Goal: Answer question/provide support: Share knowledge or assist other users

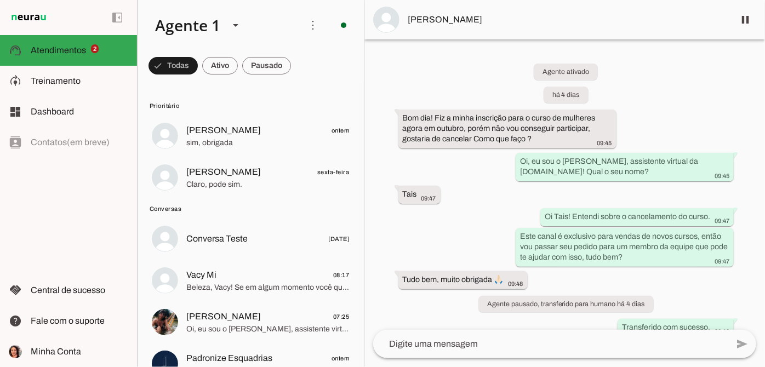
scroll to position [39, 0]
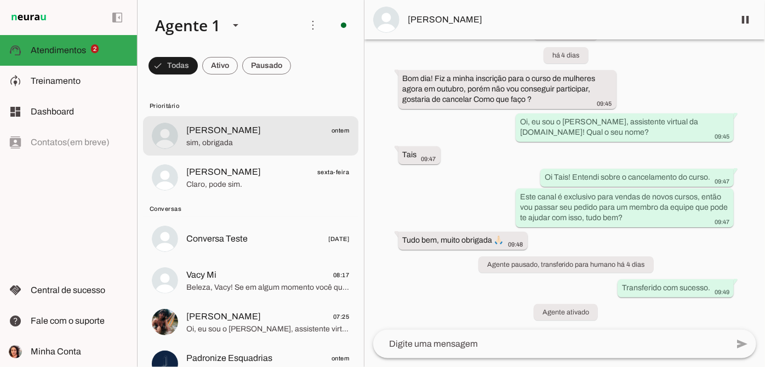
click at [274, 146] on span "sim, obrigada" at bounding box center [267, 143] width 163 height 11
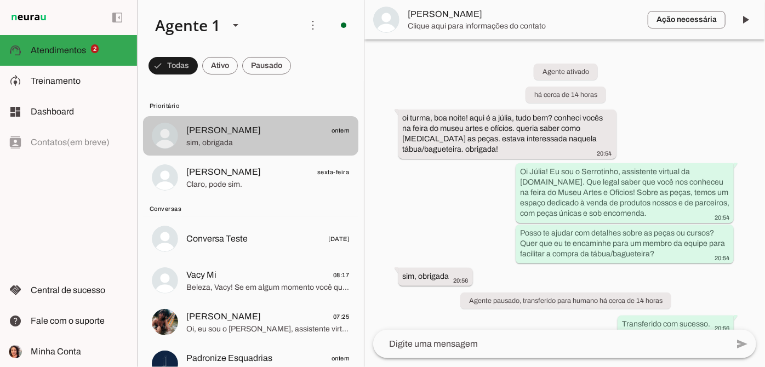
scroll to position [12, 0]
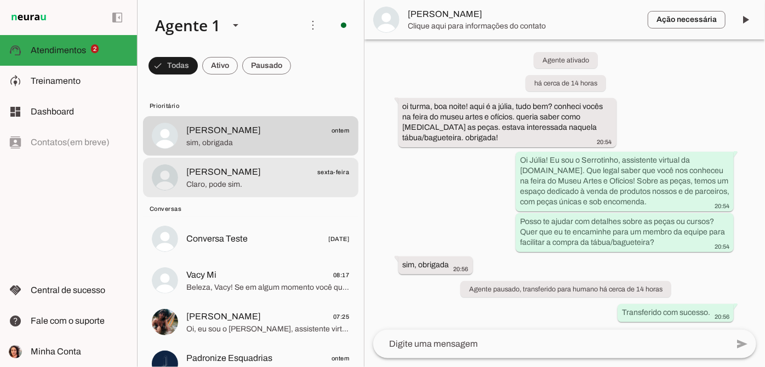
click at [256, 190] on div at bounding box center [267, 177] width 163 height 27
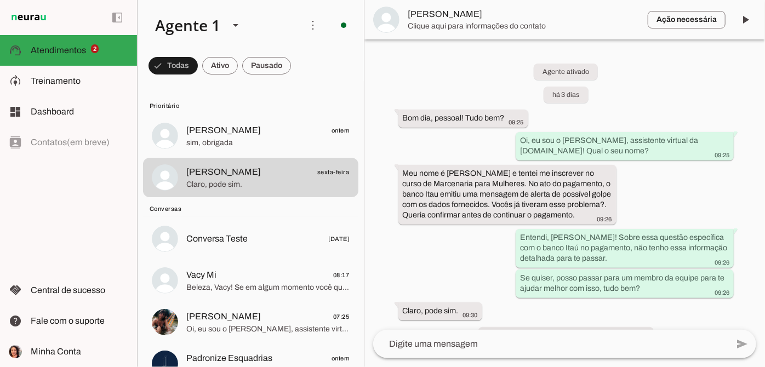
scroll to position [46, 0]
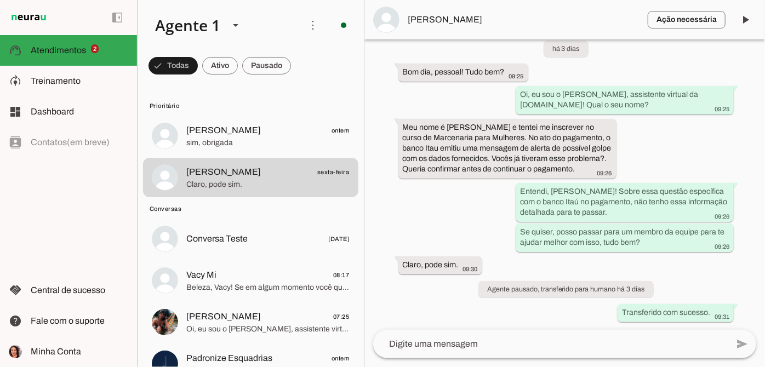
click at [433, 26] on md-item "Ação necessária O Agente detectou que uma ação humana é necessária, resolva a q…" at bounding box center [564, 19] width 401 height 39
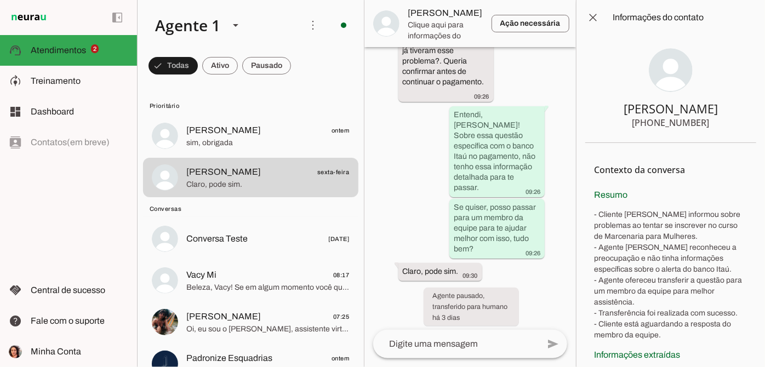
drag, startPoint x: 633, startPoint y: 122, endPoint x: 706, endPoint y: 123, distance: 72.9
click at [706, 123] on section "[PERSON_NAME] [PHONE_NUMBER]" at bounding box center [670, 89] width 171 height 108
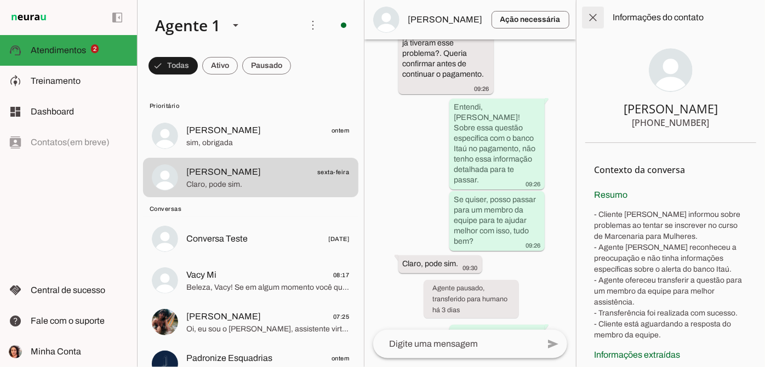
click at [598, 20] on span at bounding box center [593, 17] width 26 height 26
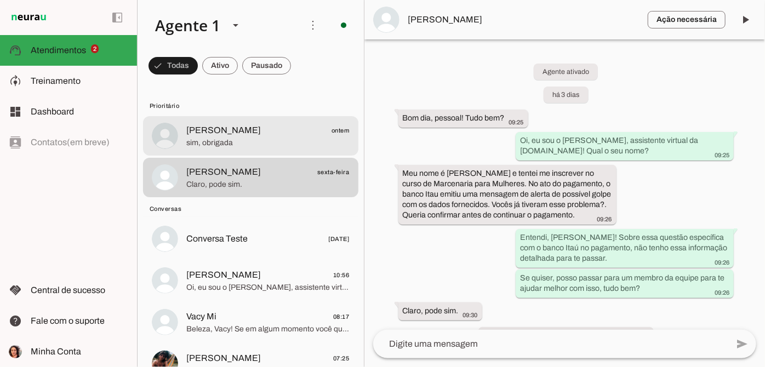
click at [271, 138] on span "sim, obrigada" at bounding box center [267, 143] width 163 height 11
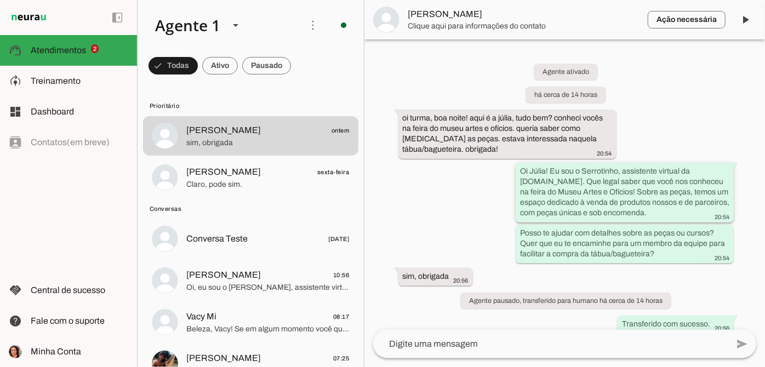
scroll to position [12, 0]
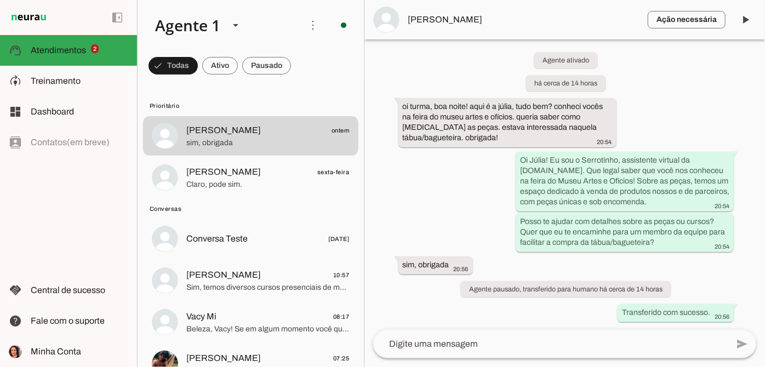
click at [427, 18] on span "[PERSON_NAME]" at bounding box center [523, 19] width 231 height 13
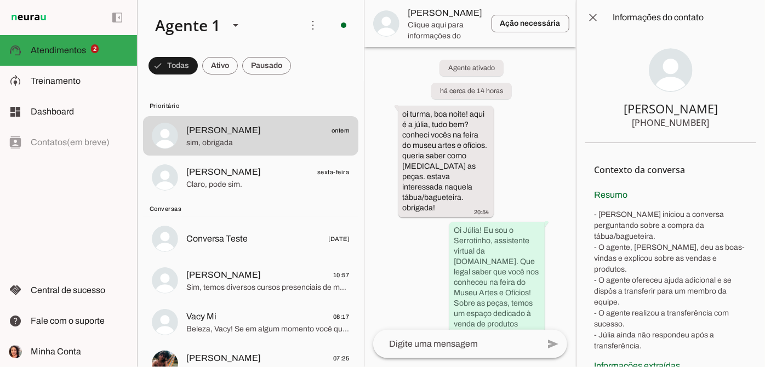
scroll to position [231, 0]
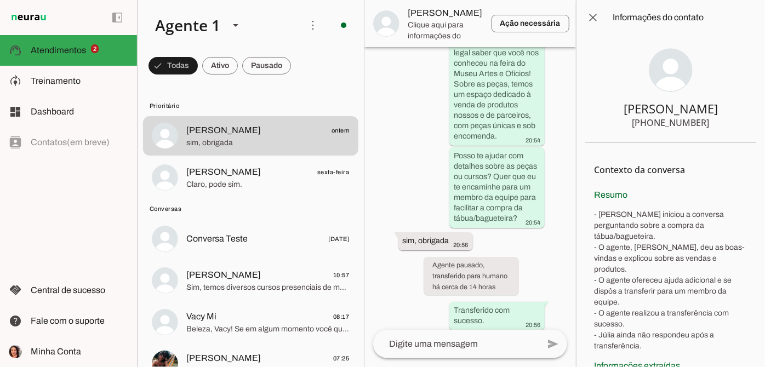
drag, startPoint x: 634, startPoint y: 119, endPoint x: 702, endPoint y: 120, distance: 67.9
click at [702, 120] on section "[PERSON_NAME] [PHONE_NUMBER]" at bounding box center [670, 89] width 171 height 108
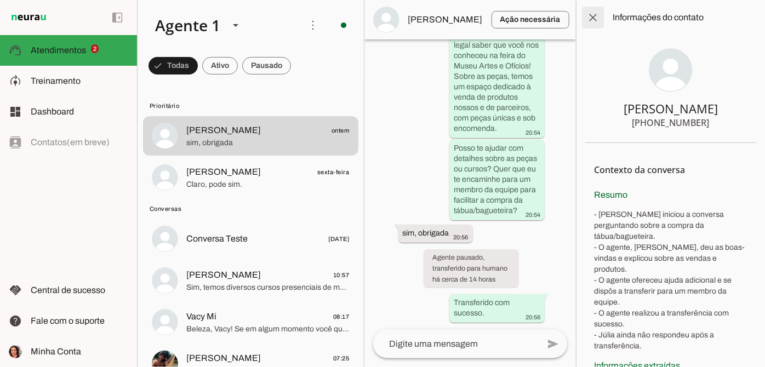
click at [588, 20] on span at bounding box center [593, 17] width 26 height 26
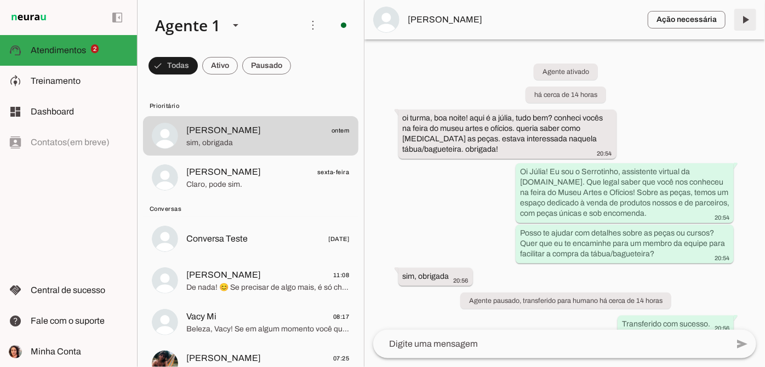
click at [745, 18] on span at bounding box center [745, 20] width 26 height 26
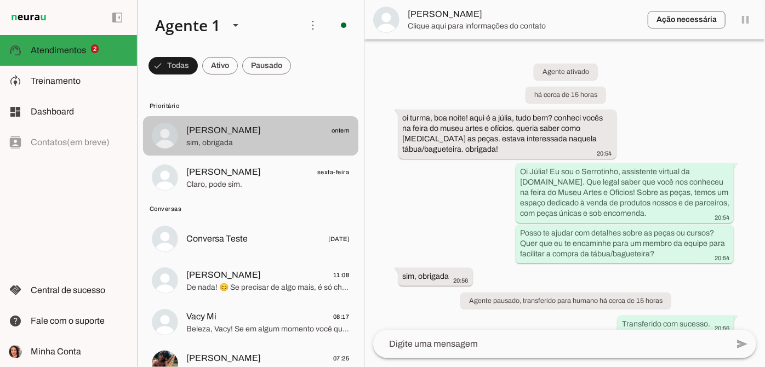
click at [253, 165] on span "[PERSON_NAME] sexta-feira" at bounding box center [267, 172] width 163 height 14
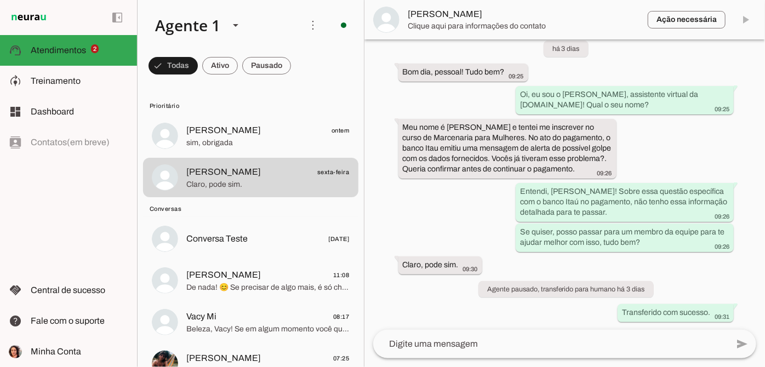
click at [743, 20] on md-item "Ação necessária O Agente detectou que uma ação humana é necessária, resolva a q…" at bounding box center [564, 19] width 401 height 39
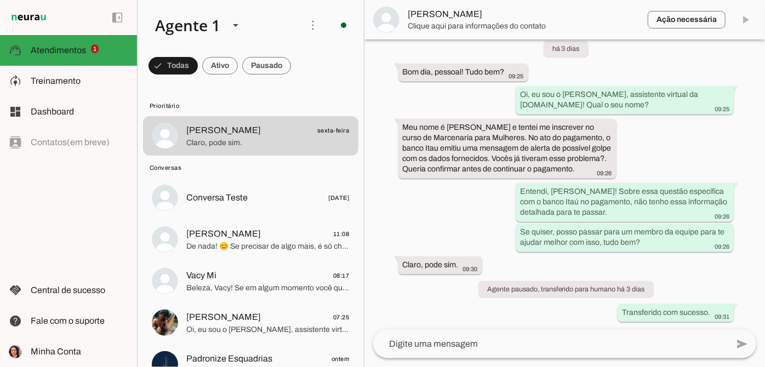
scroll to position [276, 0]
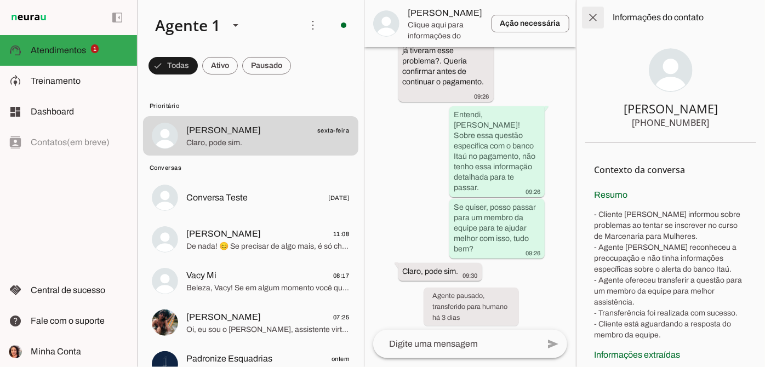
click at [593, 19] on span at bounding box center [593, 17] width 26 height 26
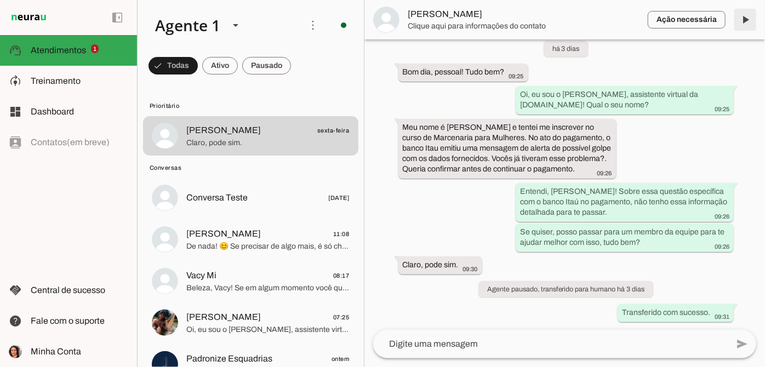
click at [744, 21] on span at bounding box center [745, 20] width 26 height 26
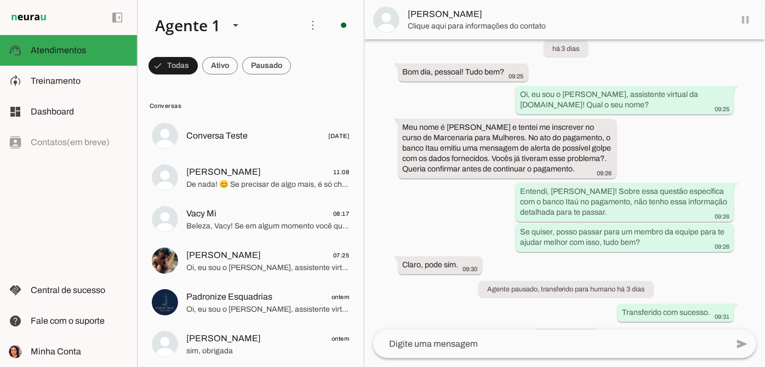
scroll to position [71, 0]
